Goal: Find specific page/section: Find specific page/section

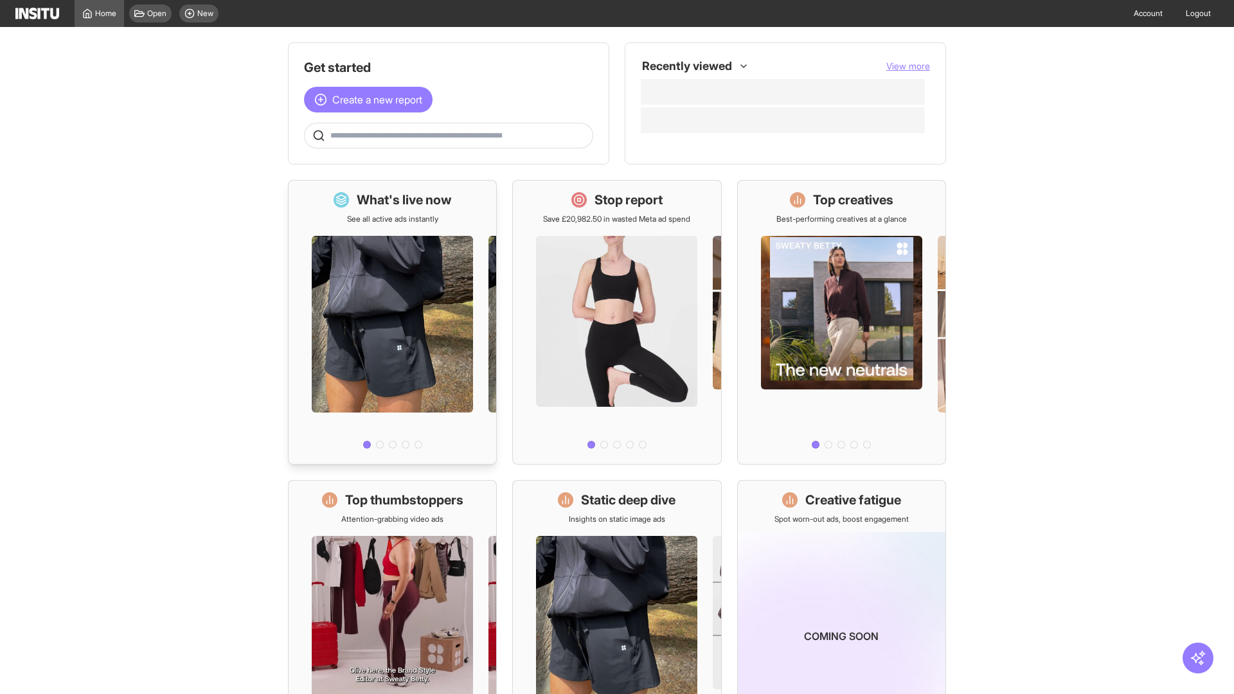
click at [392, 322] on div at bounding box center [393, 338] width 208 height 229
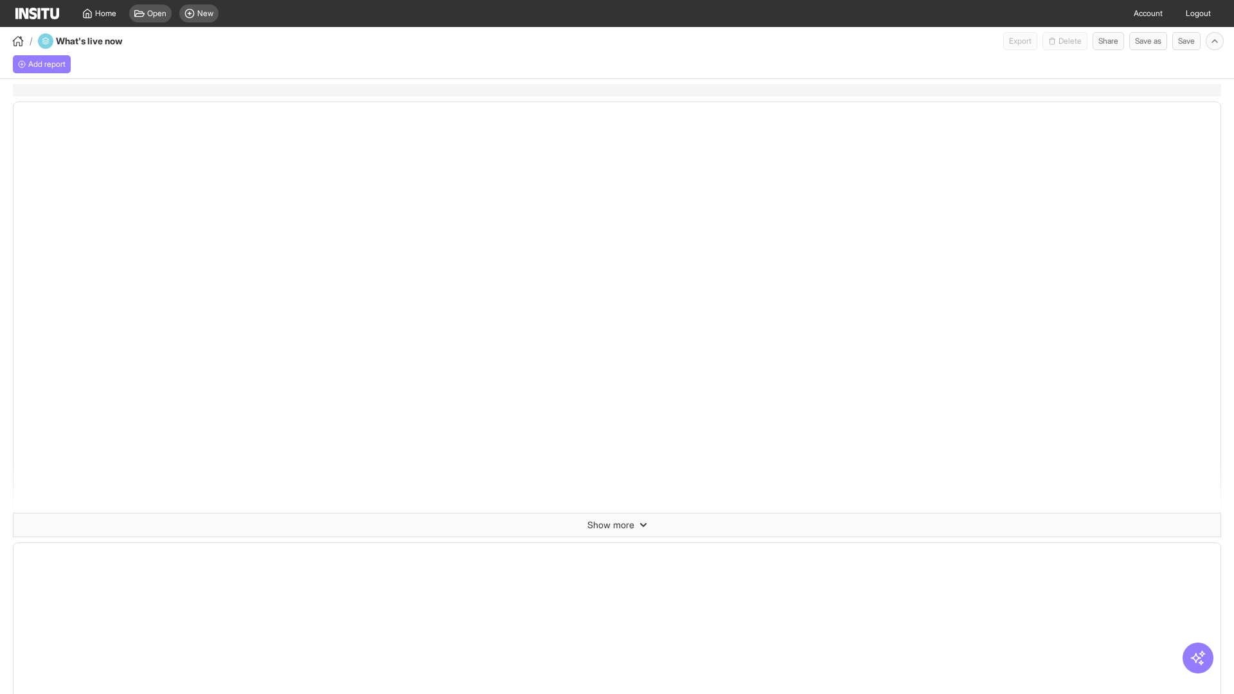
select select "**"
